Goal: Share content: Share content

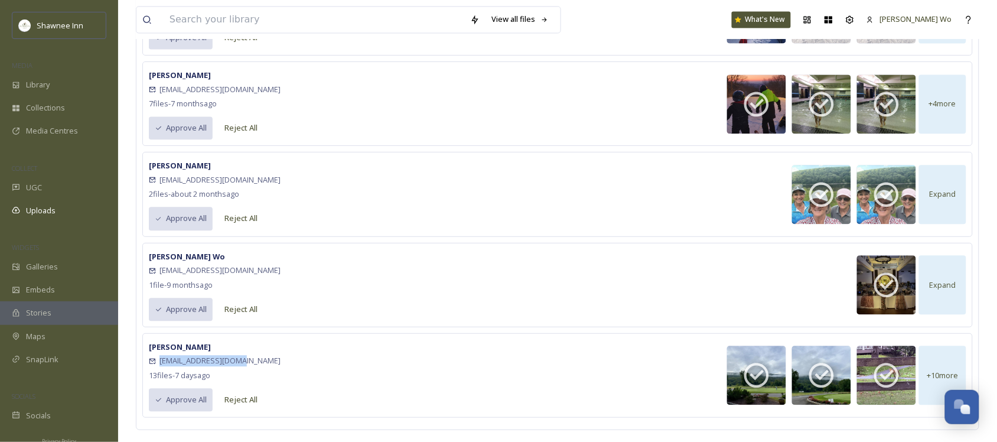
scroll to position [1173, 0]
click at [27, 93] on div "Library" at bounding box center [59, 84] width 118 height 23
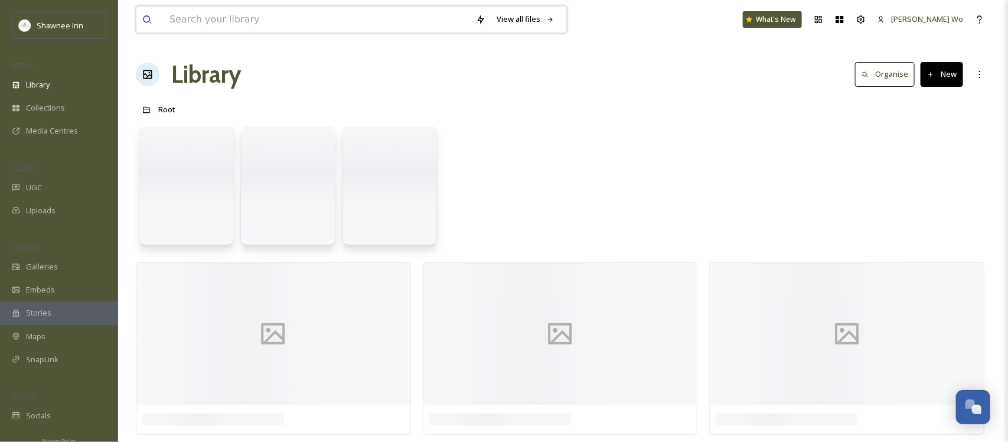
click at [311, 16] on input at bounding box center [317, 19] width 307 height 26
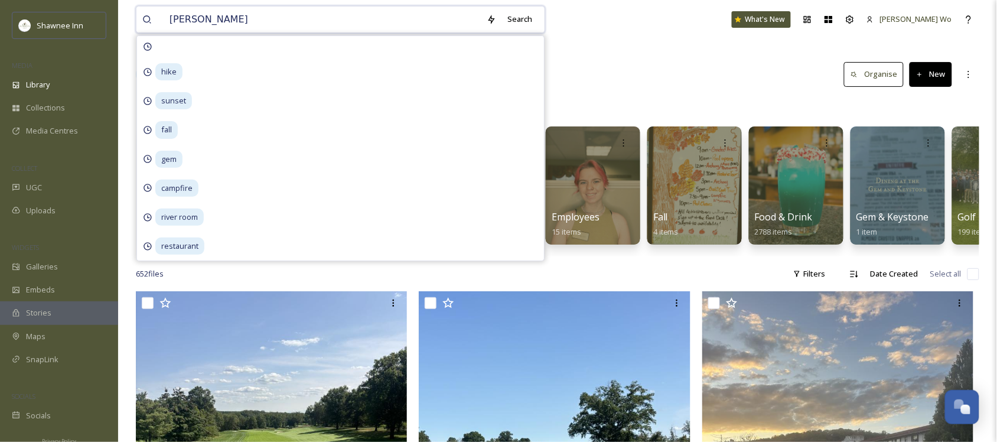
type input "haunt"
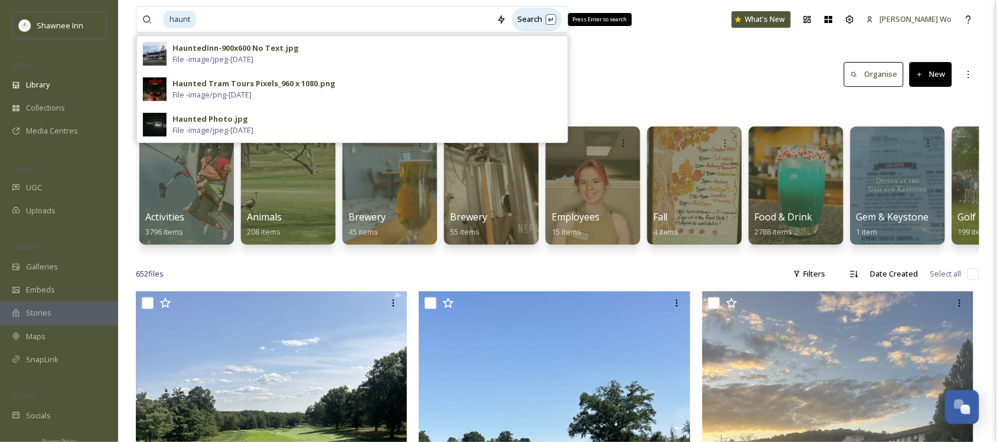
click at [541, 14] on div "Search Press Enter to search" at bounding box center [537, 19] width 50 height 23
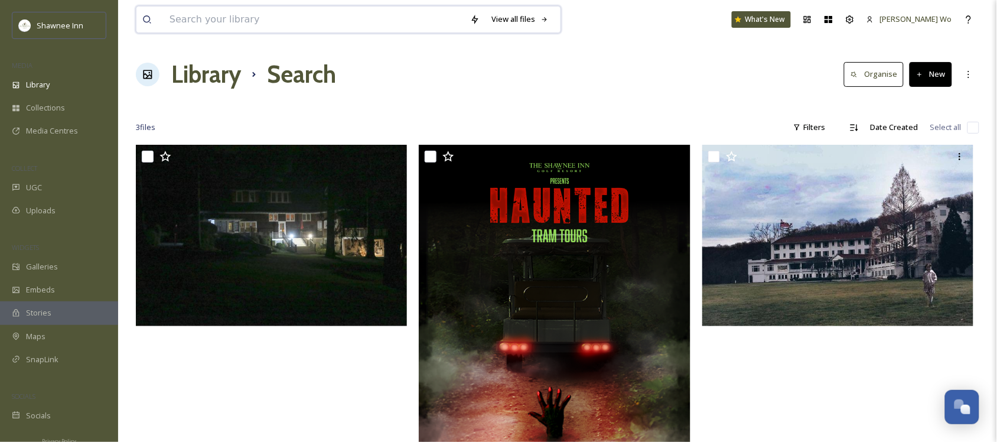
click at [303, 13] on input at bounding box center [314, 19] width 301 height 26
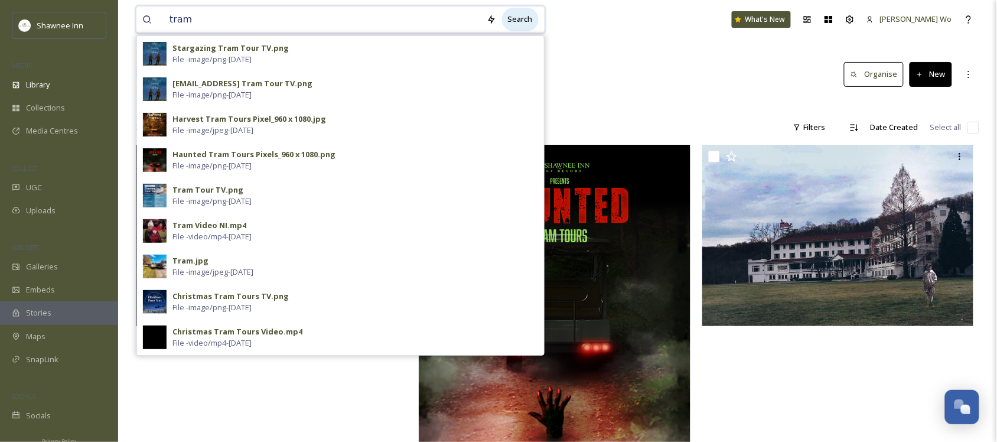
type input "tram"
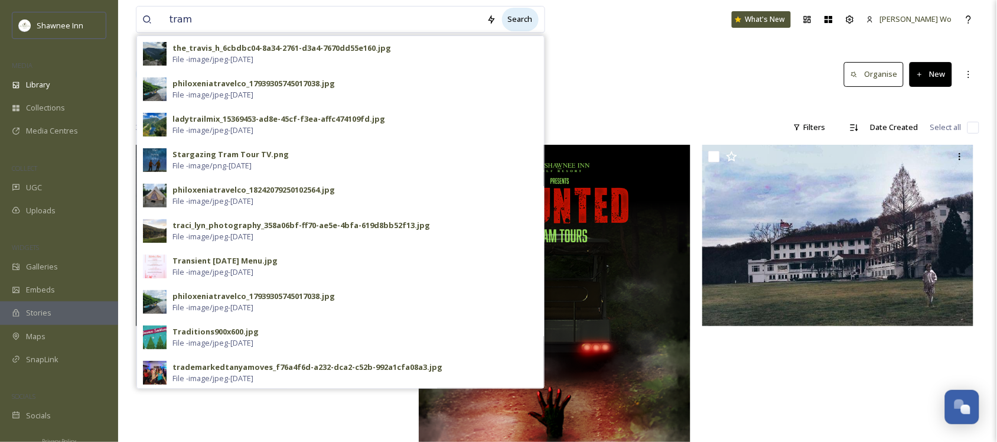
click at [530, 19] on div "Search" at bounding box center [520, 19] width 37 height 23
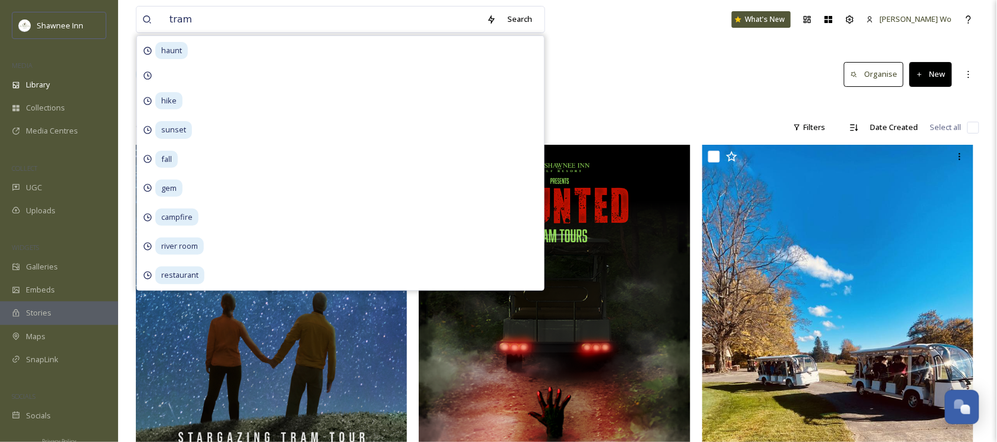
click at [724, 103] on div at bounding box center [557, 104] width 843 height 12
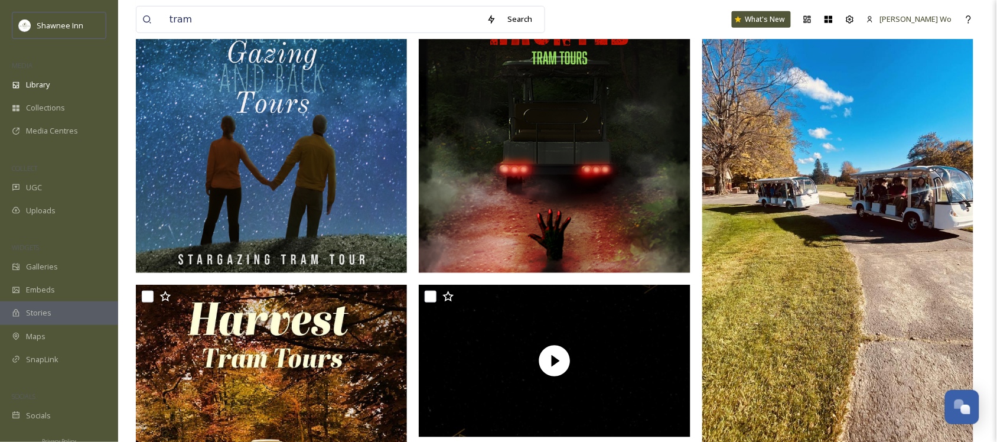
scroll to position [443, 0]
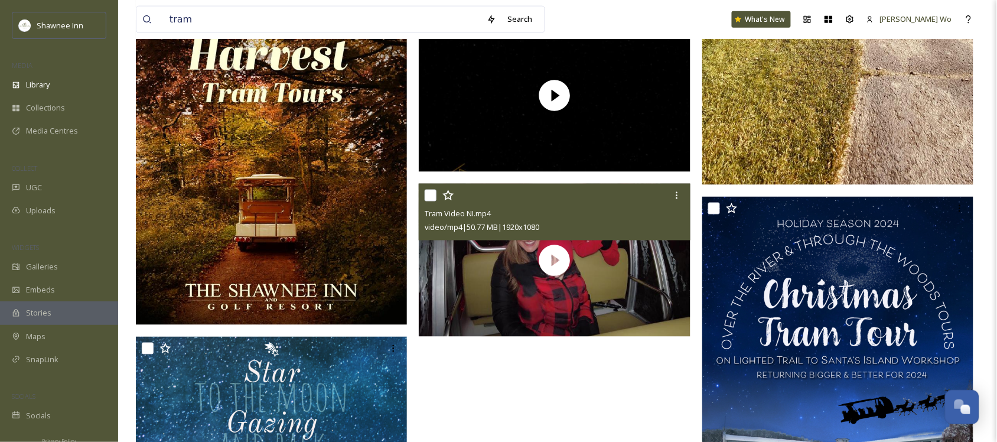
drag, startPoint x: 623, startPoint y: 92, endPoint x: 619, endPoint y: 289, distance: 197.3
click at [619, 289] on div "Tram Video NI.mp4 video/mp4 | 50.77 MB | 1920 x 1080" at bounding box center [557, 264] width 277 height 1124
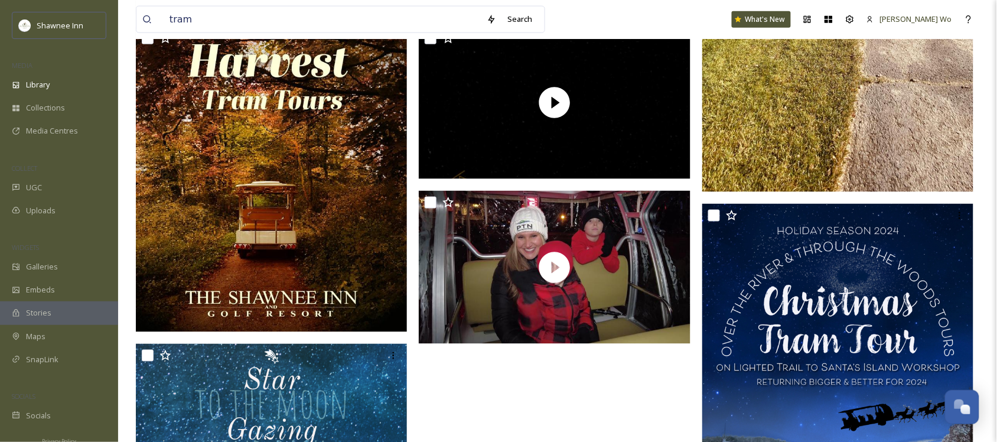
scroll to position [0, 0]
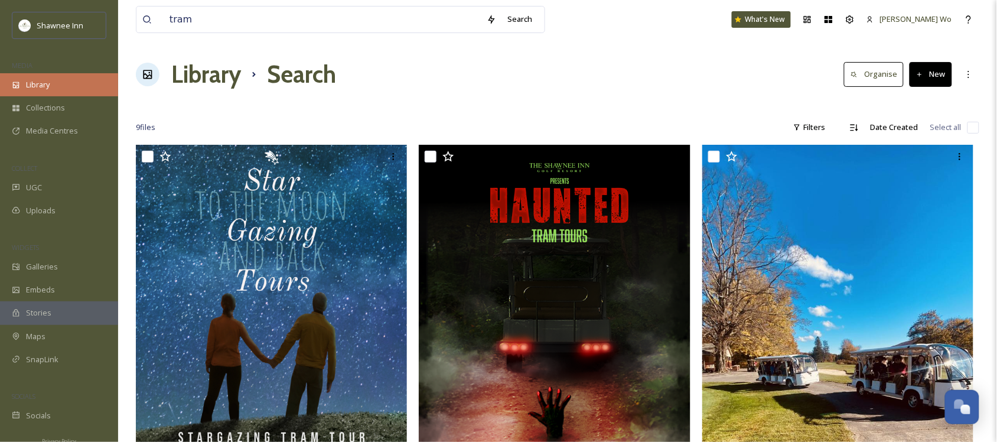
click at [44, 80] on span "Library" at bounding box center [38, 84] width 24 height 11
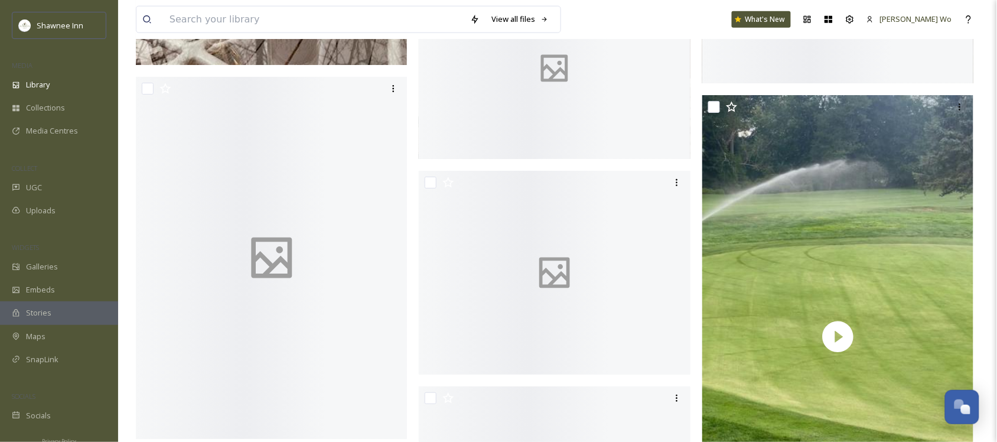
scroll to position [8491, 0]
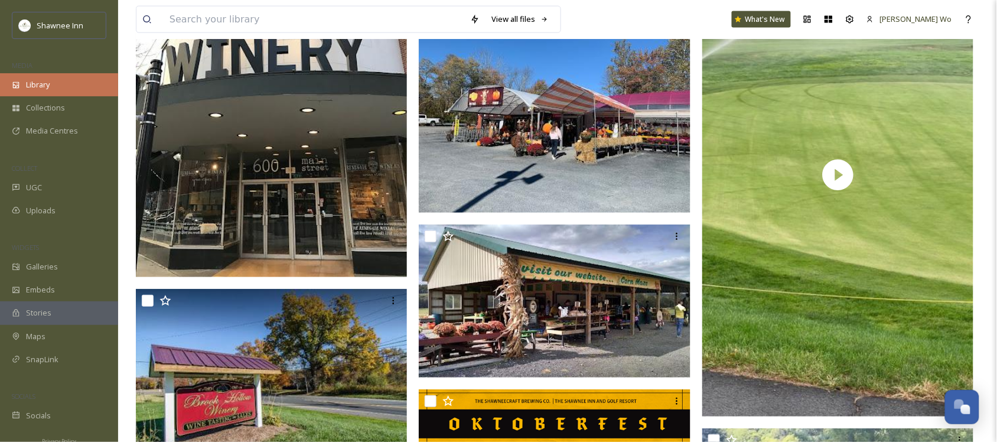
click at [43, 83] on span "Library" at bounding box center [38, 84] width 24 height 11
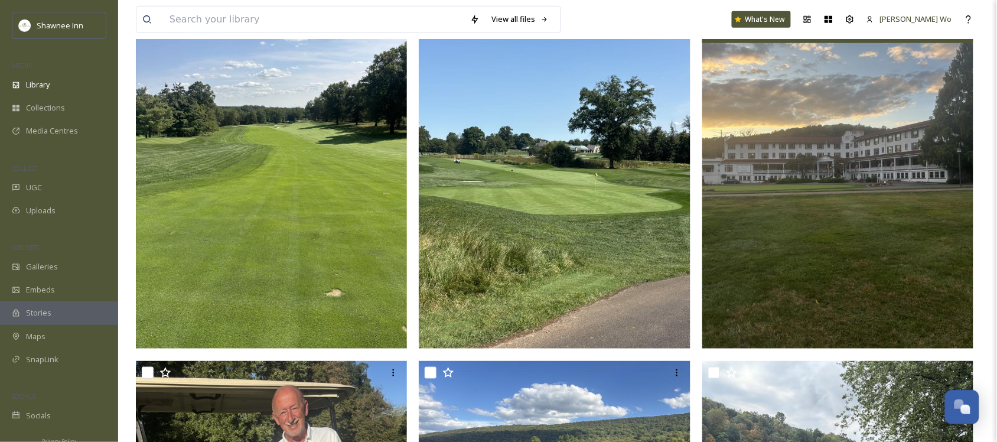
scroll to position [443, 0]
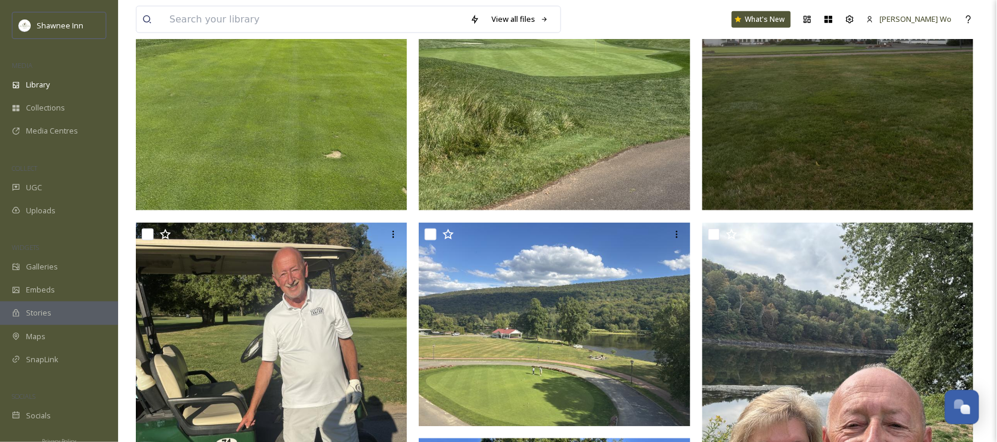
click at [848, 110] on img at bounding box center [838, 29] width 272 height 362
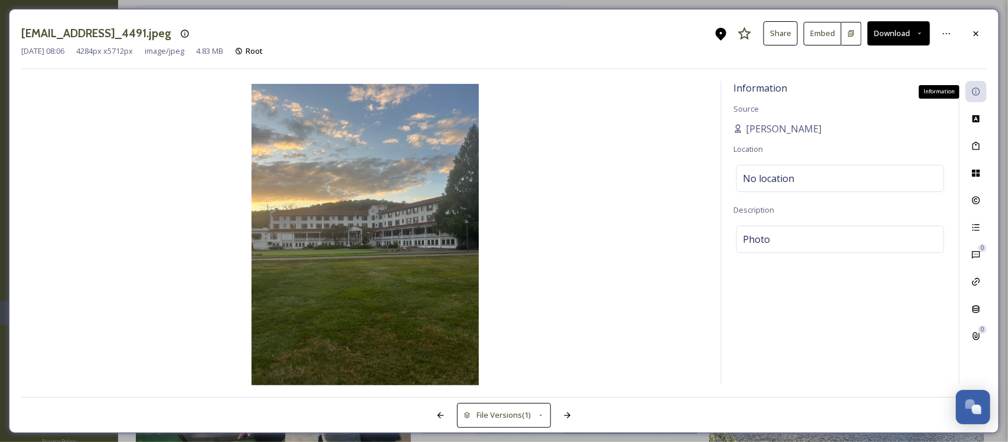
click at [973, 89] on icon at bounding box center [976, 91] width 9 height 9
click at [786, 40] on button "Share" at bounding box center [781, 33] width 34 height 24
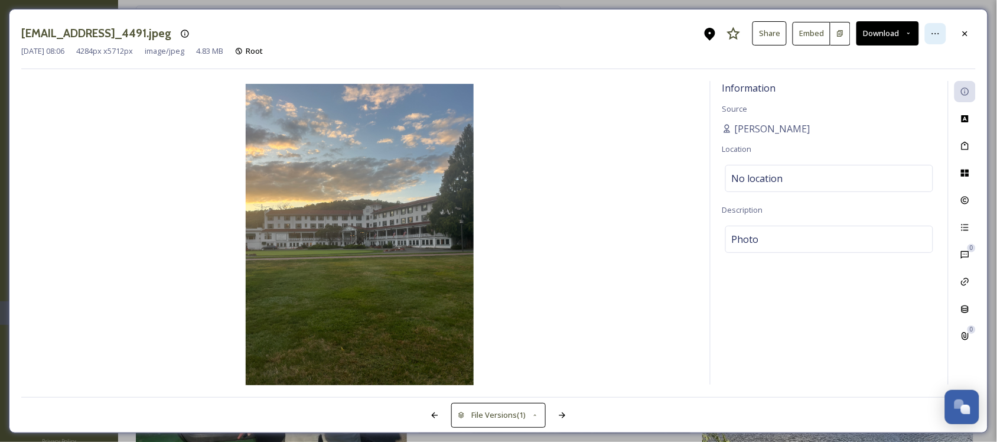
click at [940, 31] on icon at bounding box center [935, 33] width 9 height 9
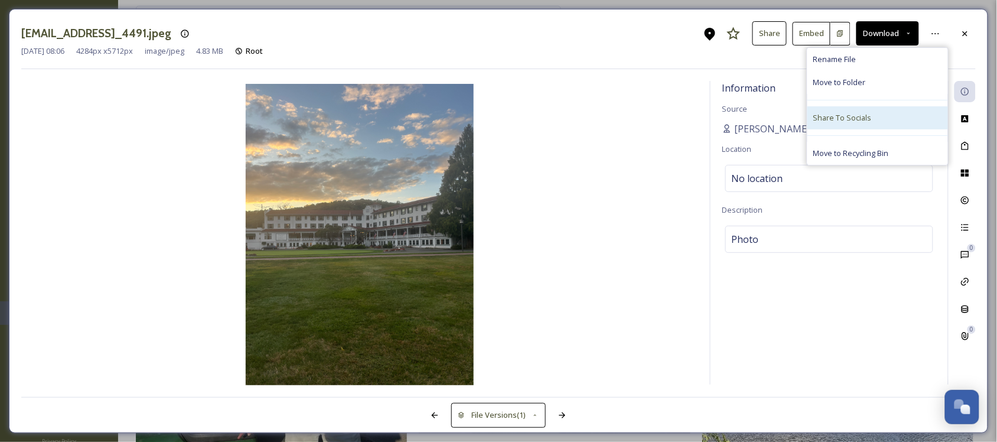
click at [878, 120] on div "Share To Socials" at bounding box center [877, 117] width 141 height 23
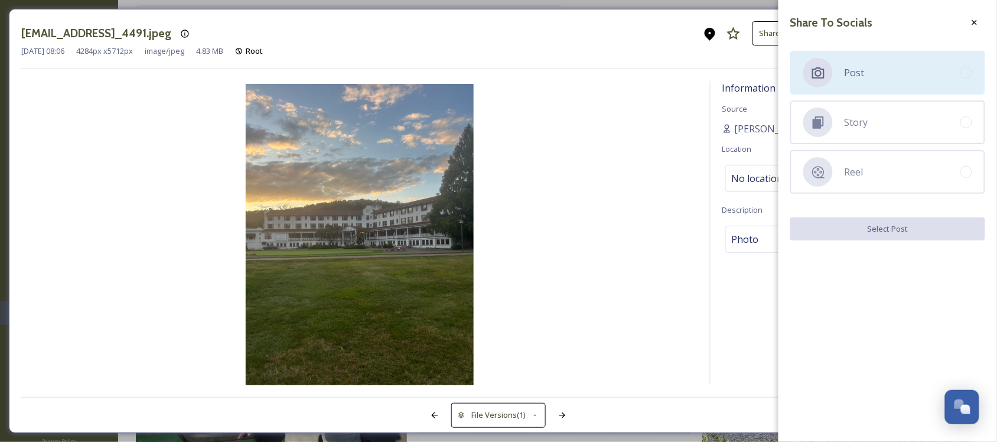
click at [882, 72] on div "Post" at bounding box center [887, 73] width 195 height 44
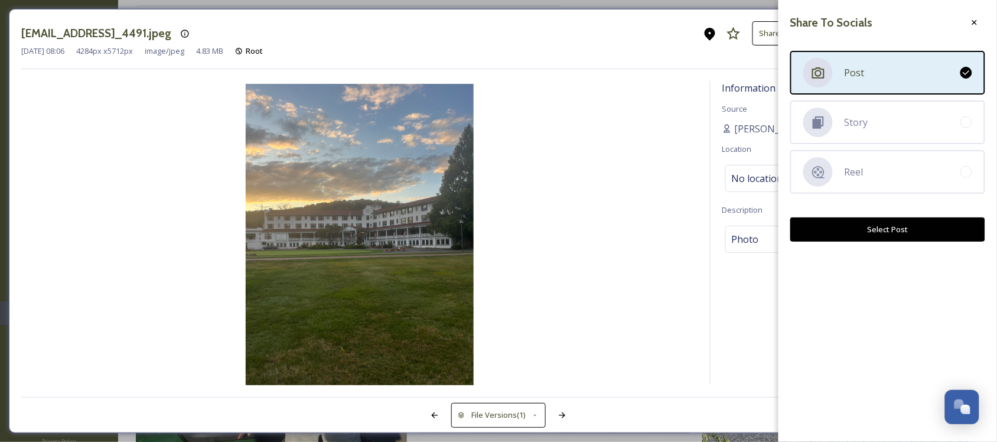
click at [895, 228] on button "Select Post" at bounding box center [887, 229] width 195 height 24
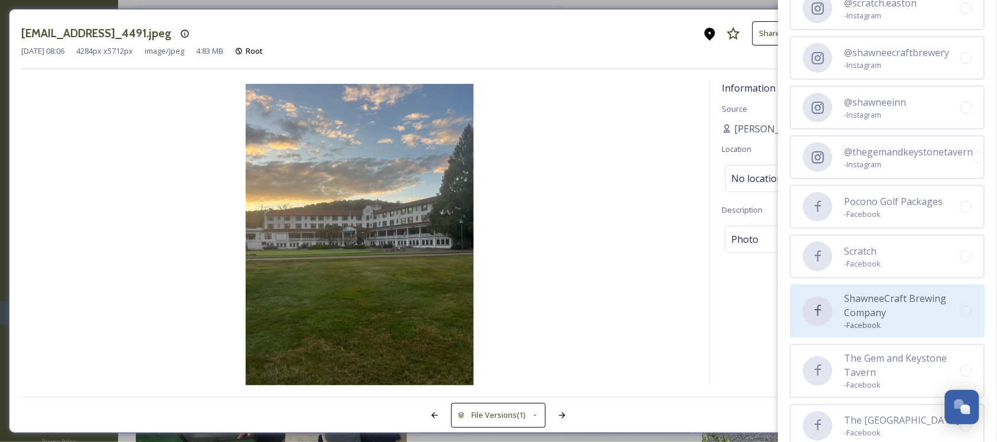
scroll to position [196, 0]
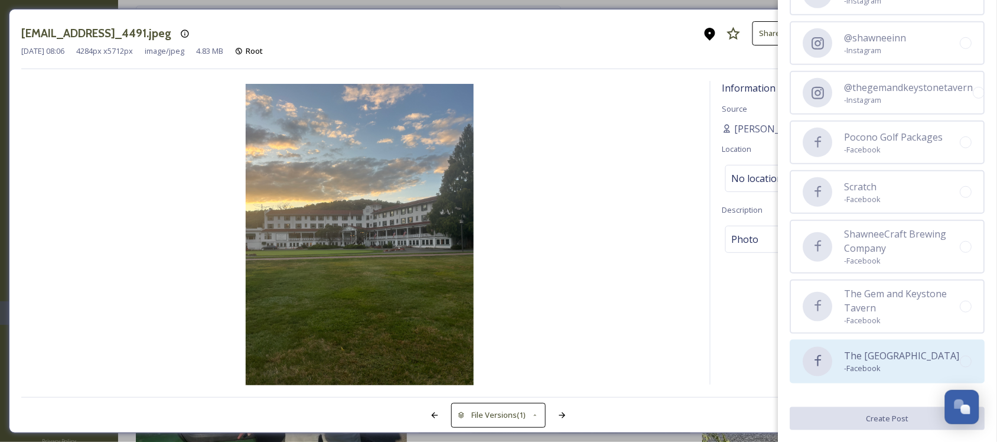
click at [863, 355] on span "The [GEOGRAPHIC_DATA]" at bounding box center [902, 355] width 115 height 14
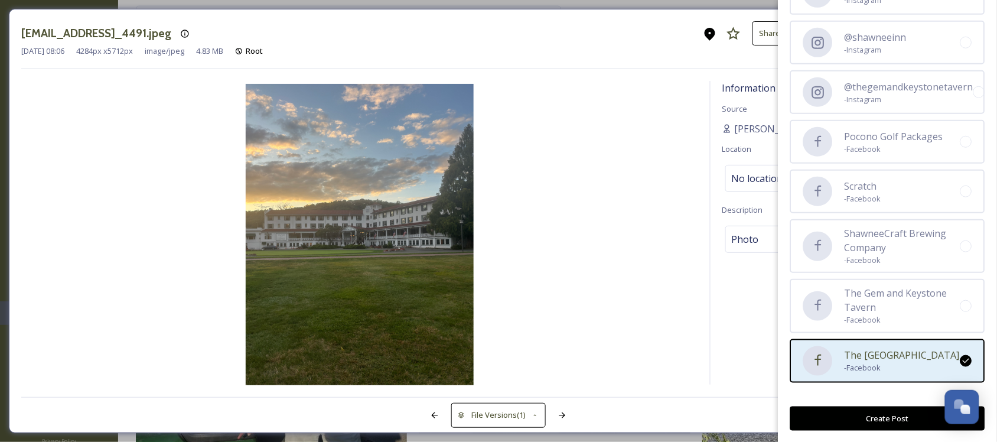
click at [867, 423] on button "Create Post" at bounding box center [887, 418] width 195 height 24
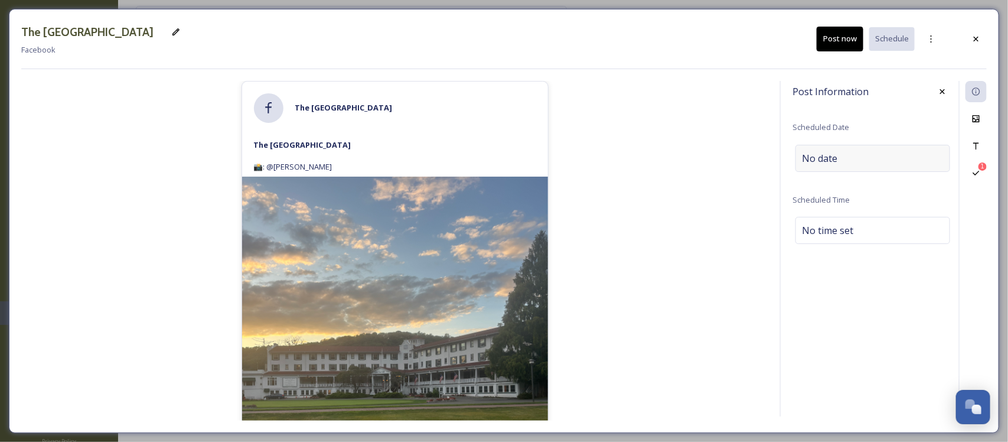
click at [873, 148] on div "No date" at bounding box center [873, 158] width 155 height 27
click at [858, 158] on input "text" at bounding box center [855, 158] width 118 height 26
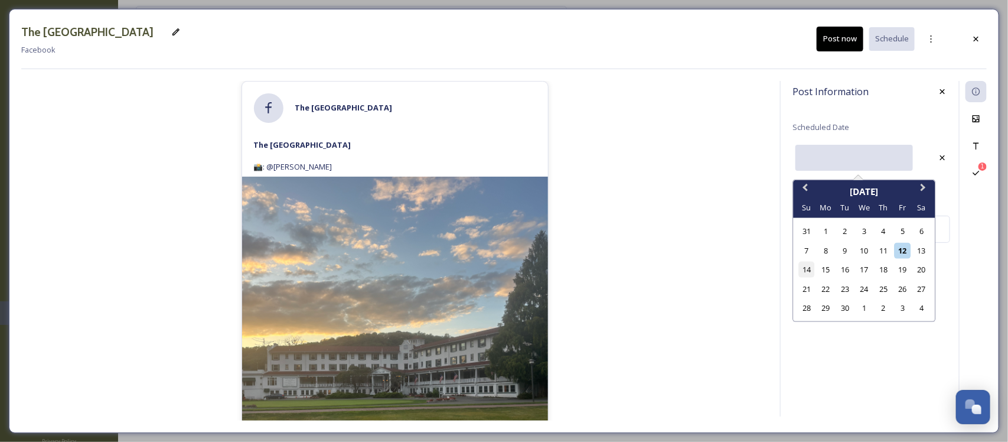
click at [809, 269] on div "14" at bounding box center [807, 270] width 16 height 16
type input "[DATE]"
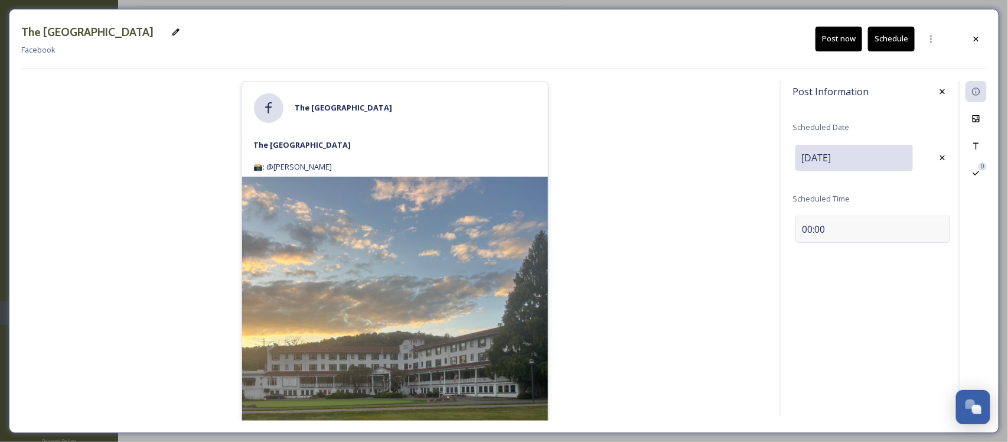
click at [863, 232] on div "00:00" at bounding box center [873, 229] width 155 height 27
click at [816, 232] on input "16:45" at bounding box center [832, 228] width 79 height 28
click at [852, 229] on input "16:45" at bounding box center [832, 228] width 79 height 28
type input "19:00"
click at [935, 312] on div "Post Information Scheduled Date [DATE] Scheduled Time 19:00 0" at bounding box center [883, 248] width 207 height 335
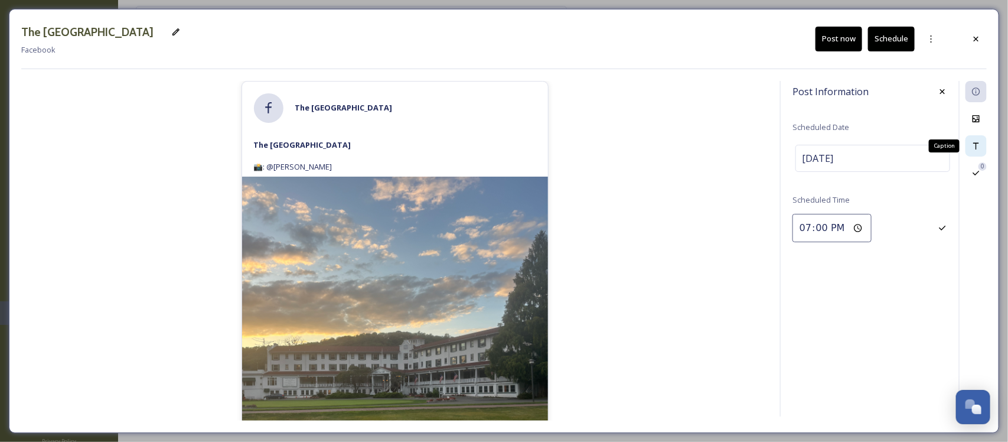
click at [976, 142] on icon at bounding box center [976, 145] width 9 height 9
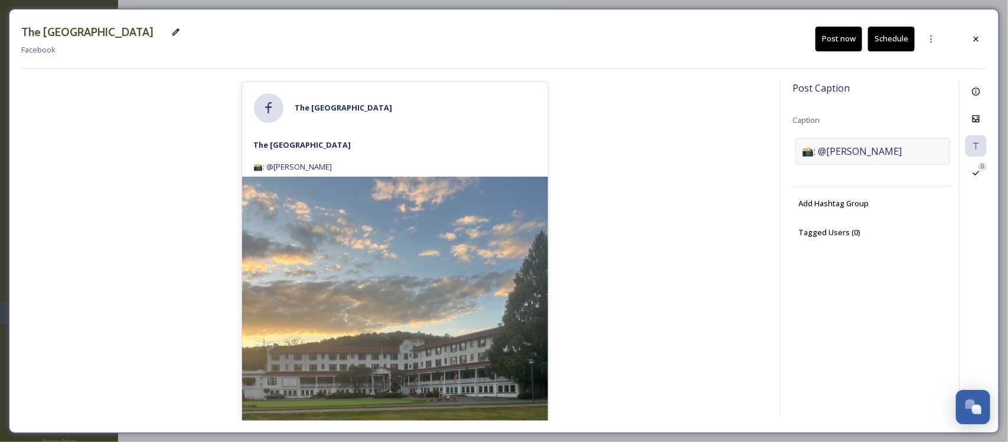
click at [872, 144] on span "📸: @[PERSON_NAME]" at bounding box center [852, 151] width 100 height 14
click at [871, 145] on textarea "📸: @[PERSON_NAME]" at bounding box center [873, 187] width 161 height 98
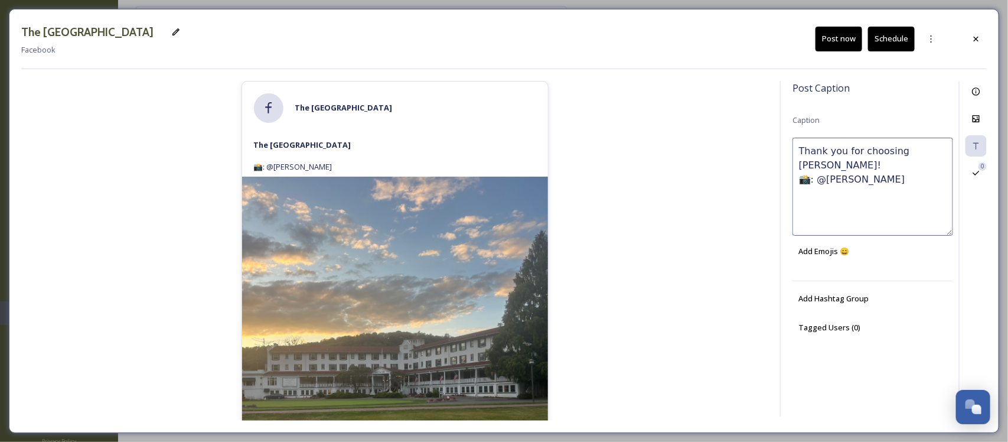
type textarea "Thank you for choosing [PERSON_NAME]! 📸: @[PERSON_NAME]"
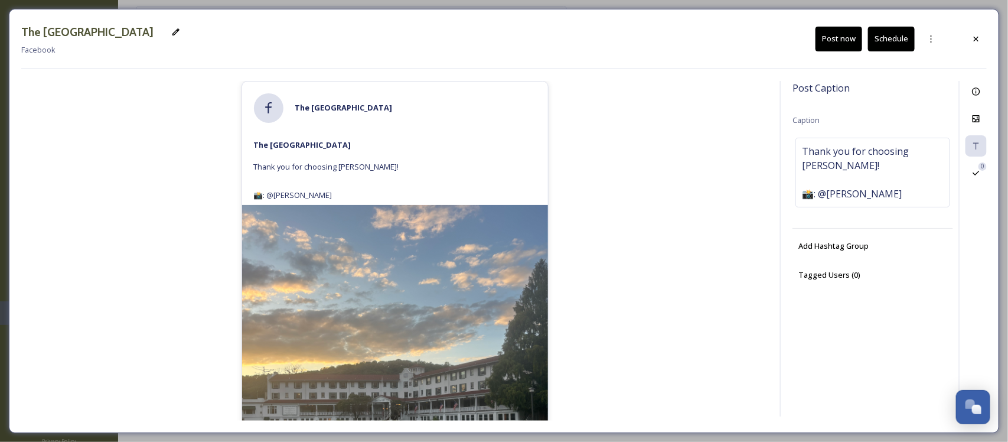
click at [887, 43] on button "Schedule" at bounding box center [891, 39] width 47 height 24
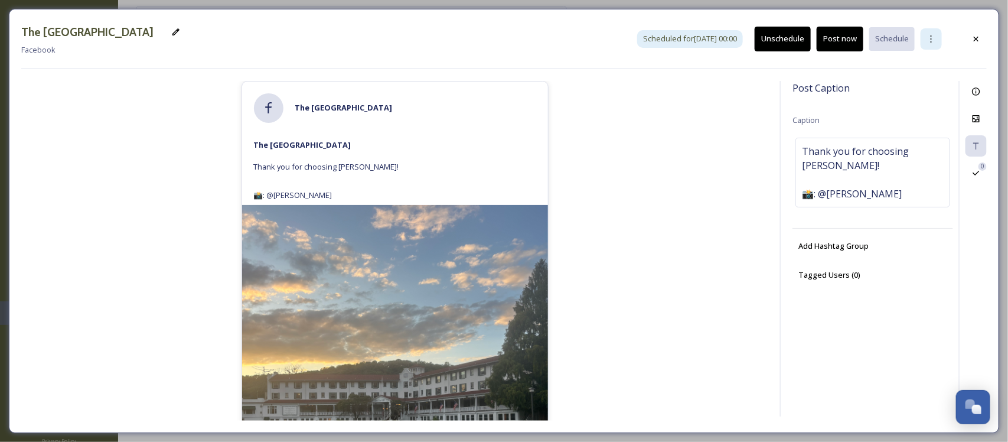
click at [931, 40] on icon at bounding box center [931, 38] width 9 height 9
click at [925, 57] on div "Duplicate Post" at bounding box center [910, 64] width 63 height 23
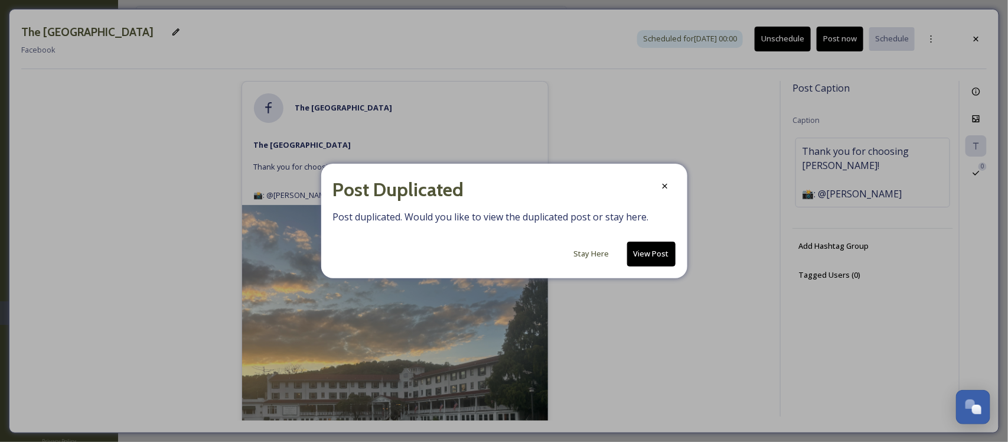
click at [665, 244] on button "View Post" at bounding box center [651, 254] width 48 height 24
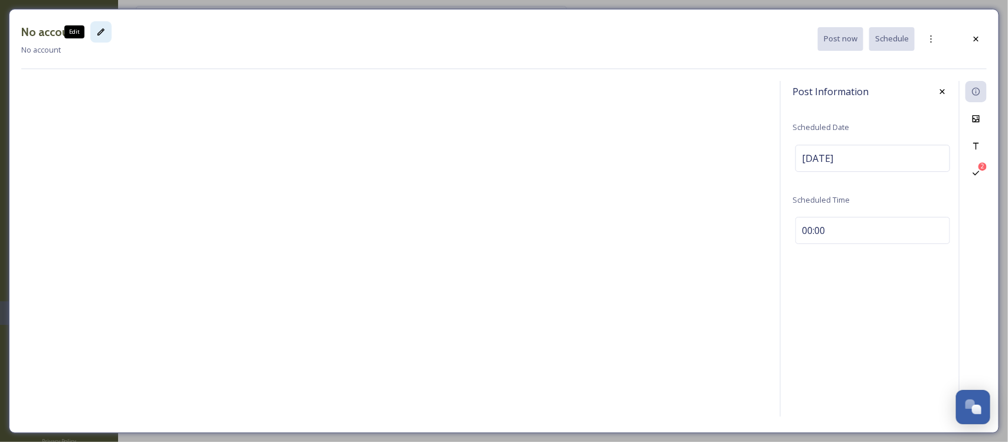
click at [95, 37] on div "Edit" at bounding box center [100, 31] width 21 height 21
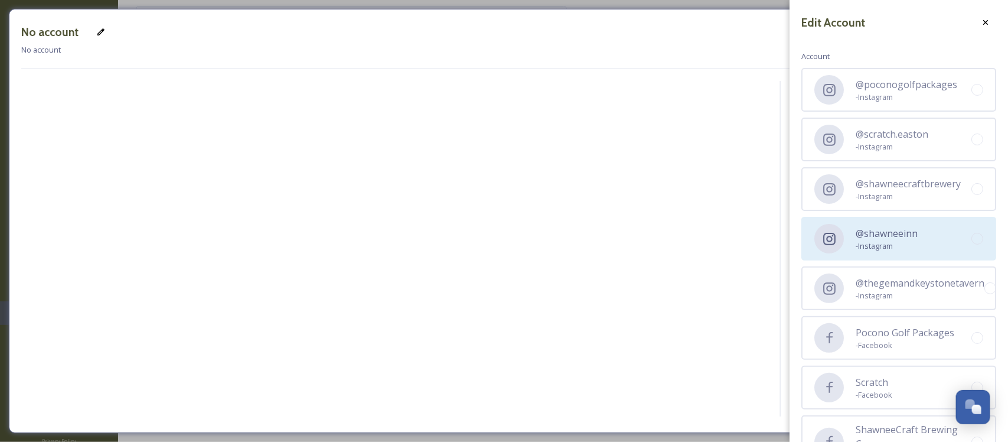
click at [900, 240] on span "- Instagram" at bounding box center [887, 245] width 62 height 11
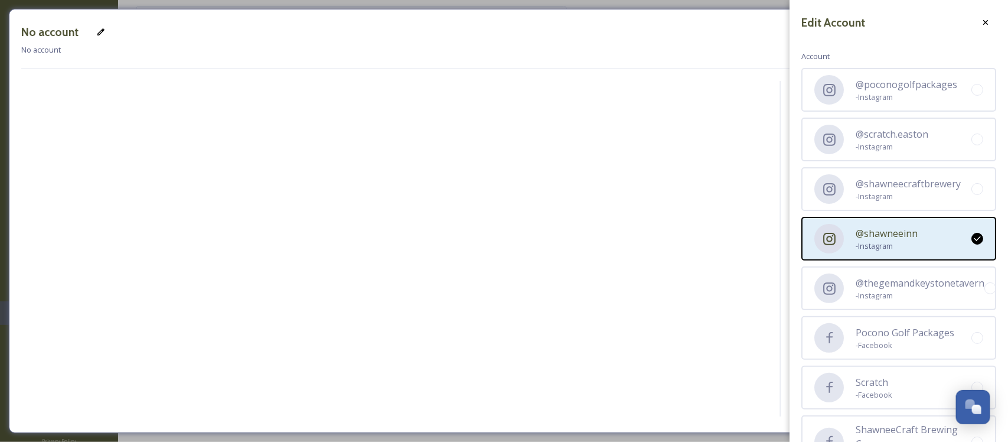
scroll to position [198, 0]
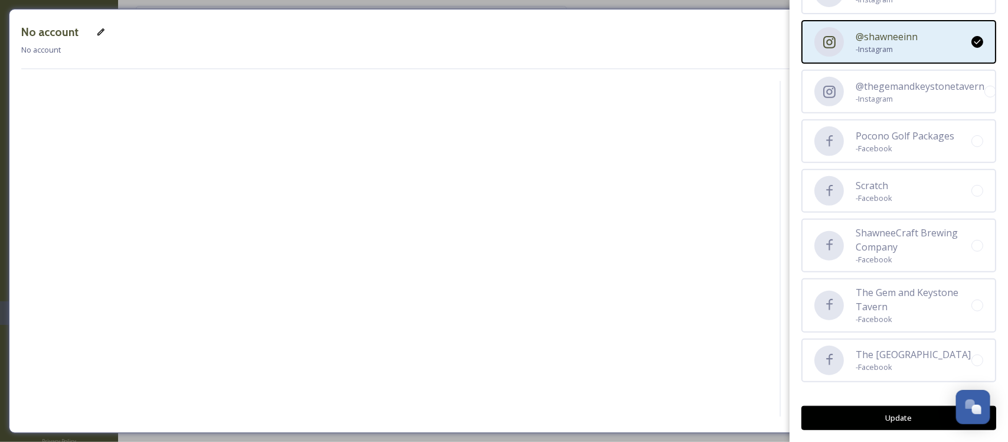
click at [898, 423] on button "Update" at bounding box center [899, 418] width 195 height 24
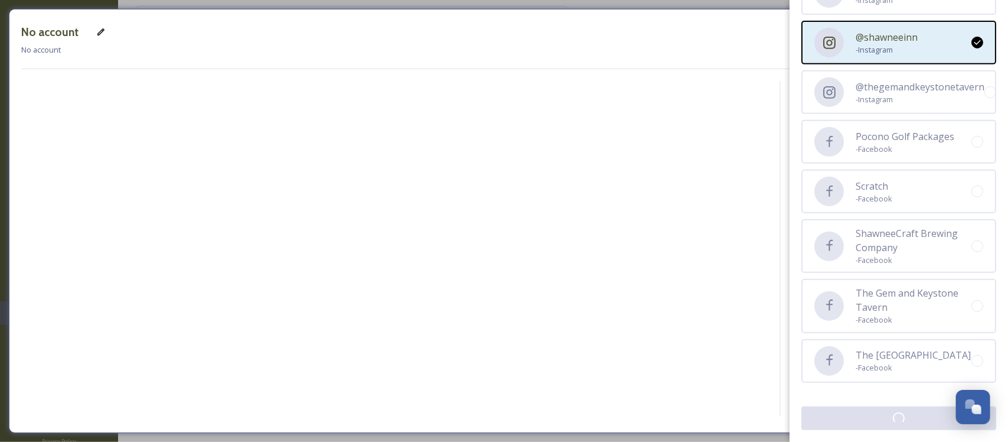
scroll to position [196, 0]
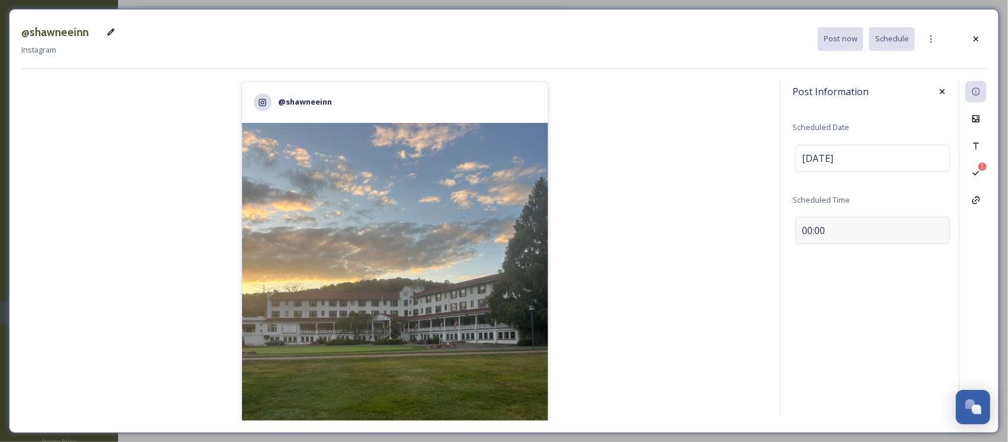
click at [858, 226] on div "00:00" at bounding box center [873, 230] width 155 height 27
click at [805, 232] on input "00:00" at bounding box center [832, 228] width 79 height 28
type input "19:00"
click at [833, 157] on span "[DATE]" at bounding box center [817, 158] width 31 height 14
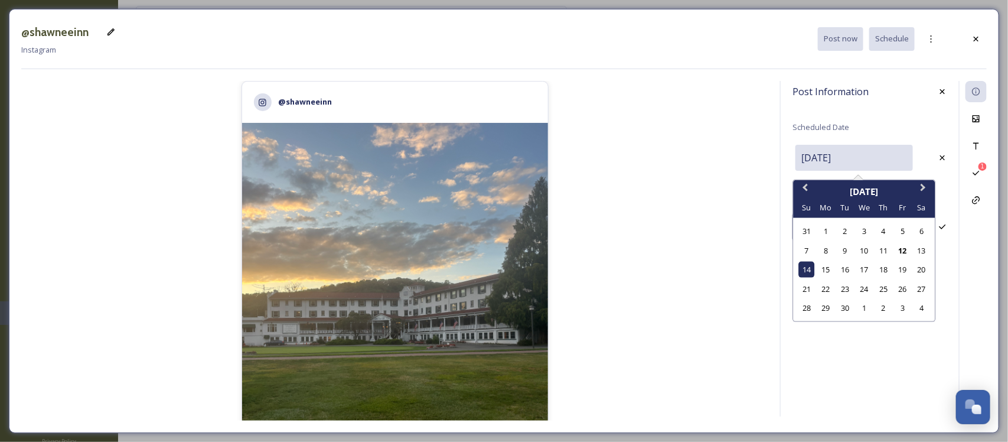
click at [892, 154] on input "[DATE]" at bounding box center [855, 158] width 118 height 26
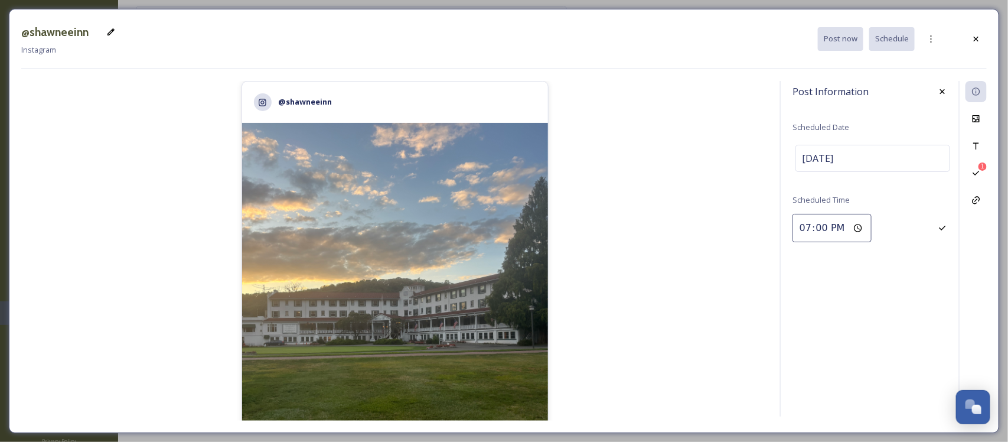
click at [754, 145] on div "@shawneeinn 2,351 likes @ shawneeinn Thank you for choosing [PERSON_NAME]! 📸: @…" at bounding box center [394, 251] width 747 height 340
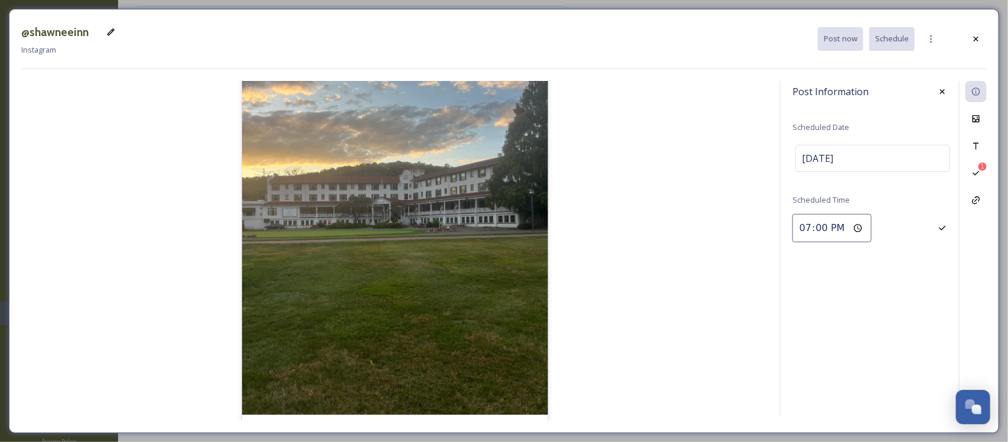
scroll to position [253, 0]
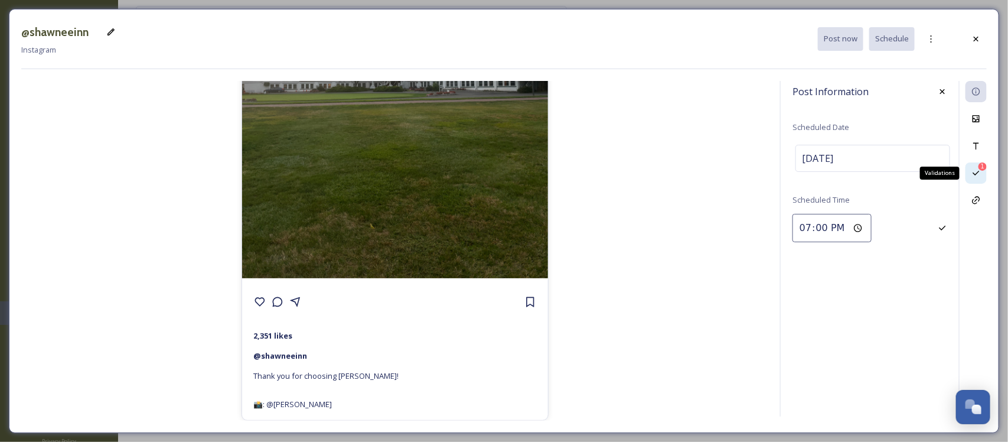
click at [975, 170] on icon at bounding box center [976, 172] width 9 height 9
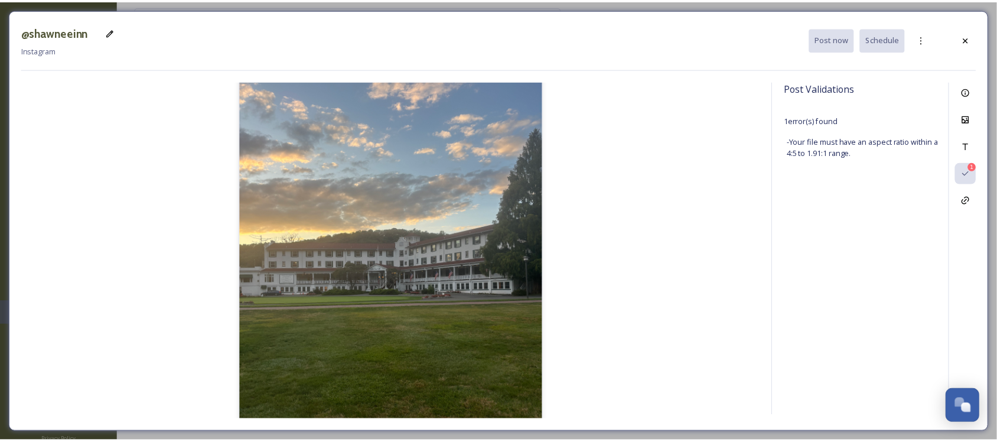
scroll to position [0, 0]
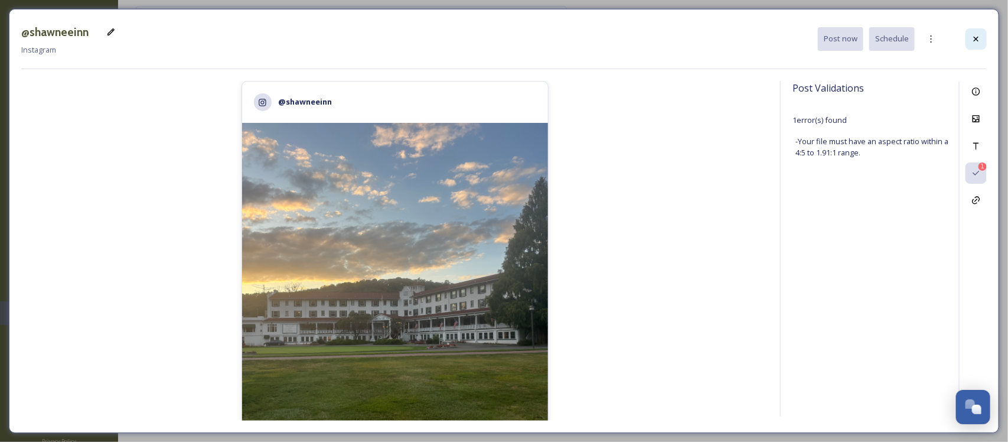
click at [966, 43] on div at bounding box center [976, 38] width 21 height 21
